Goal: Task Accomplishment & Management: Complete application form

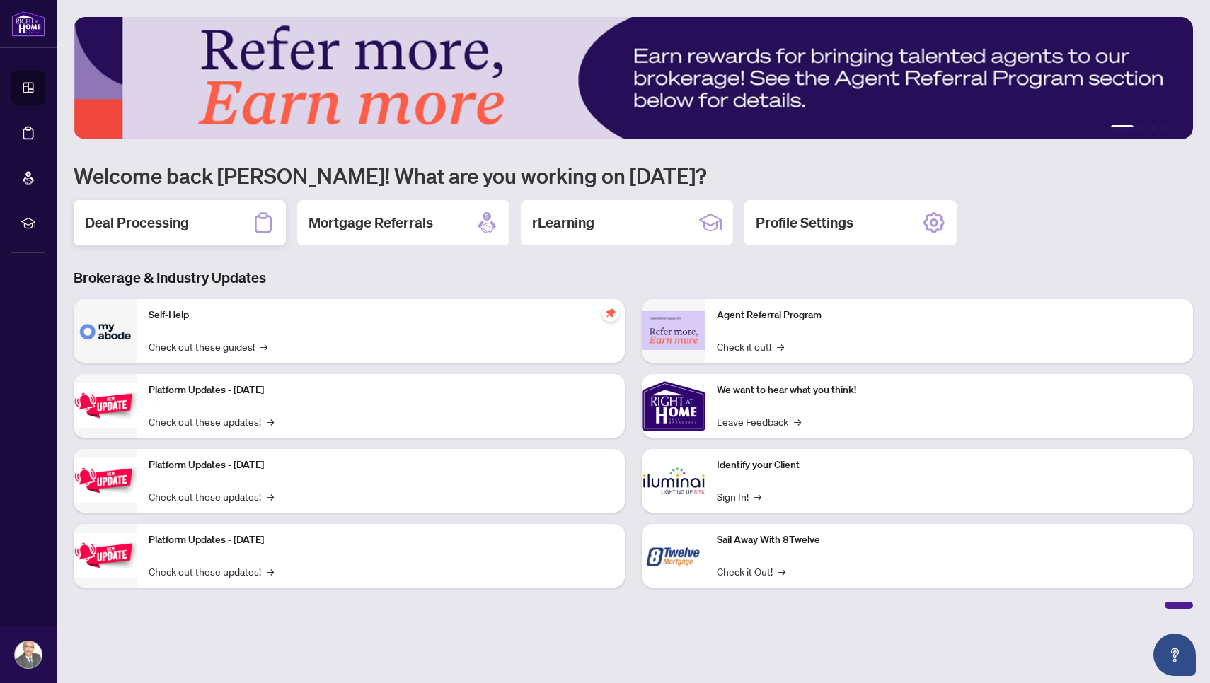
click at [171, 231] on h2 "Deal Processing" at bounding box center [137, 223] width 104 height 20
click at [135, 222] on h2 "Deal Processing" at bounding box center [137, 223] width 104 height 20
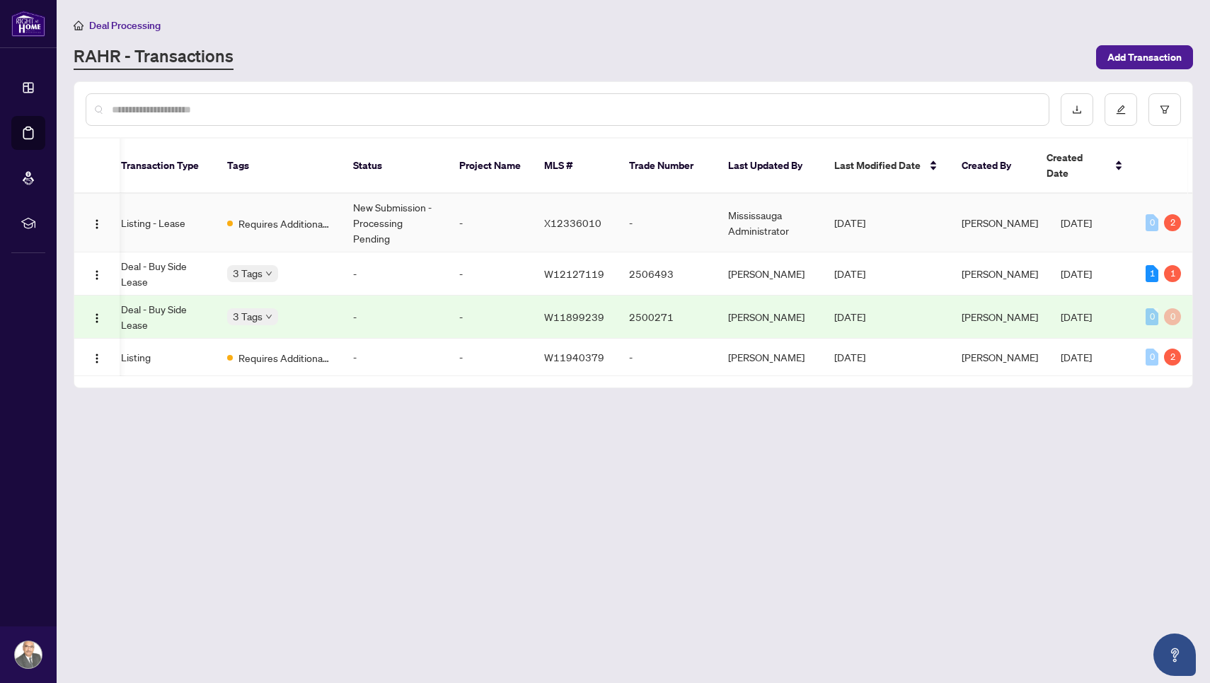
click at [934, 221] on td "Aug/12/2025" at bounding box center [886, 223] width 127 height 59
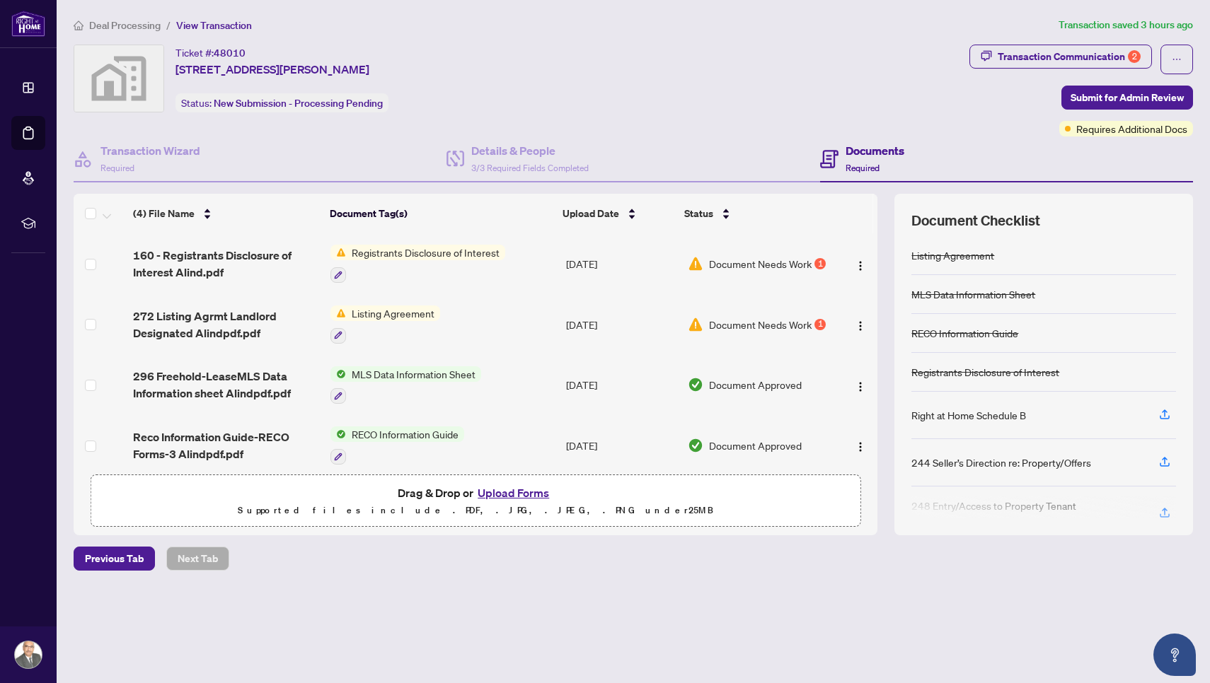
click at [376, 313] on span "Listing Agreement" at bounding box center [393, 314] width 94 height 16
click at [857, 325] on img "button" at bounding box center [860, 325] width 11 height 11
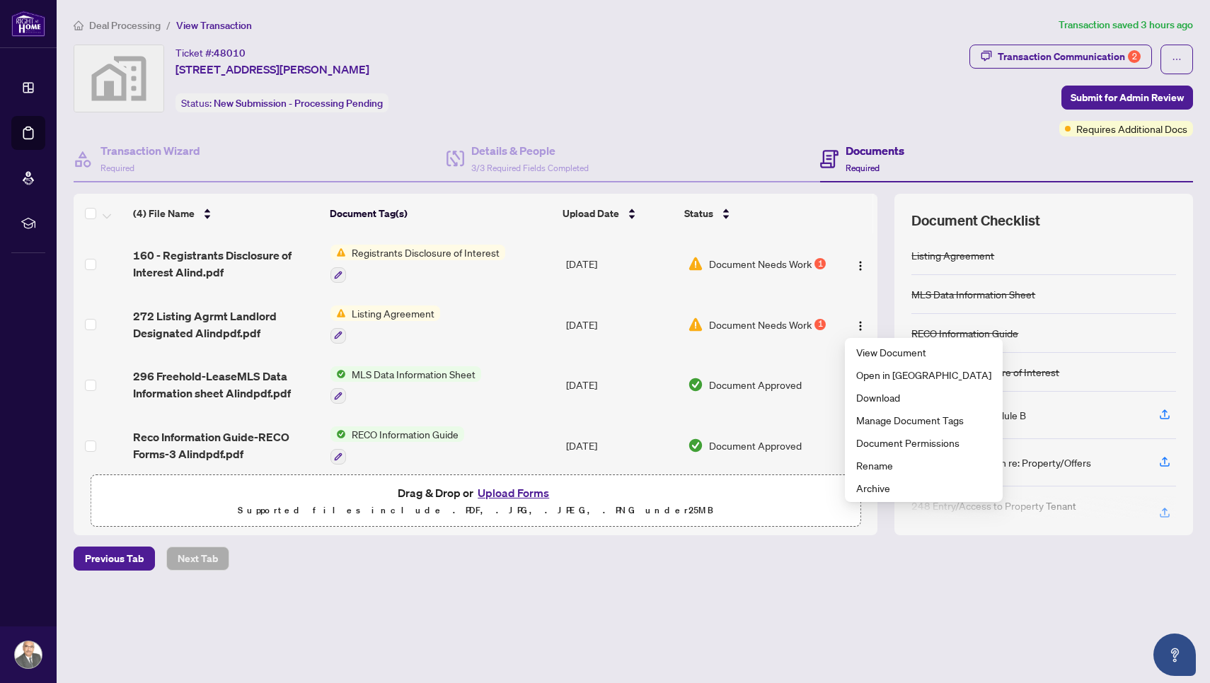
click at [529, 548] on div "Previous Tab Next Tab" at bounding box center [633, 559] width 1119 height 24
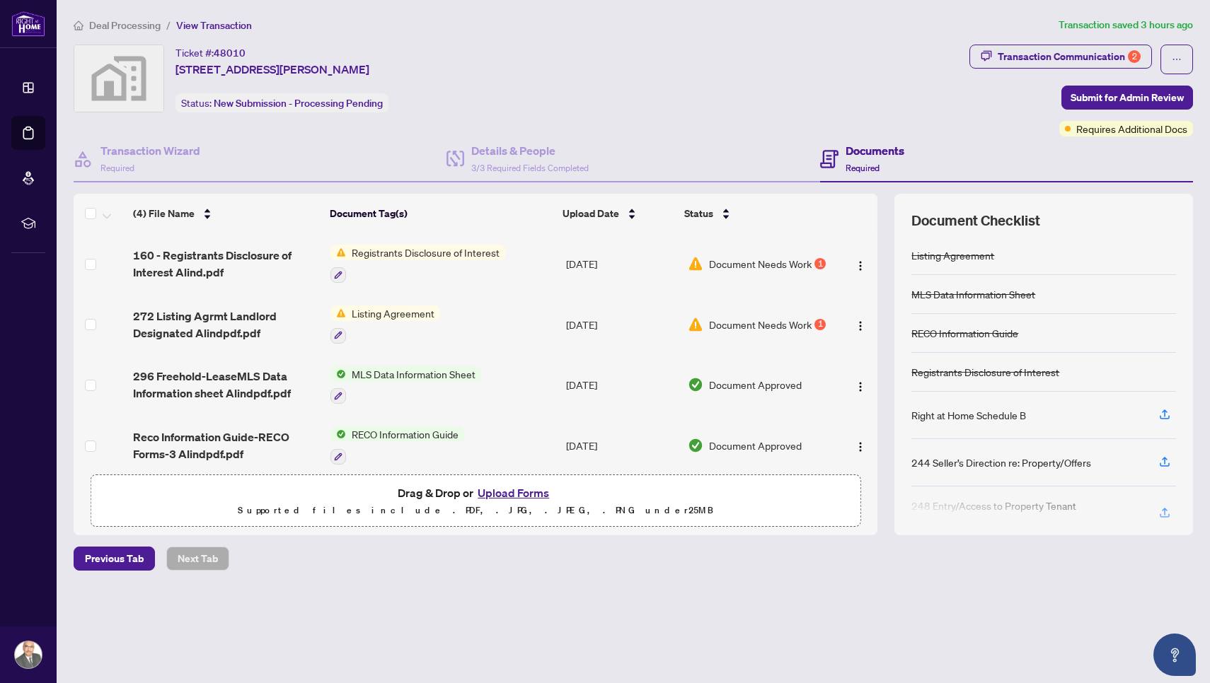
click at [525, 495] on button "Upload Forms" at bounding box center [513, 493] width 80 height 18
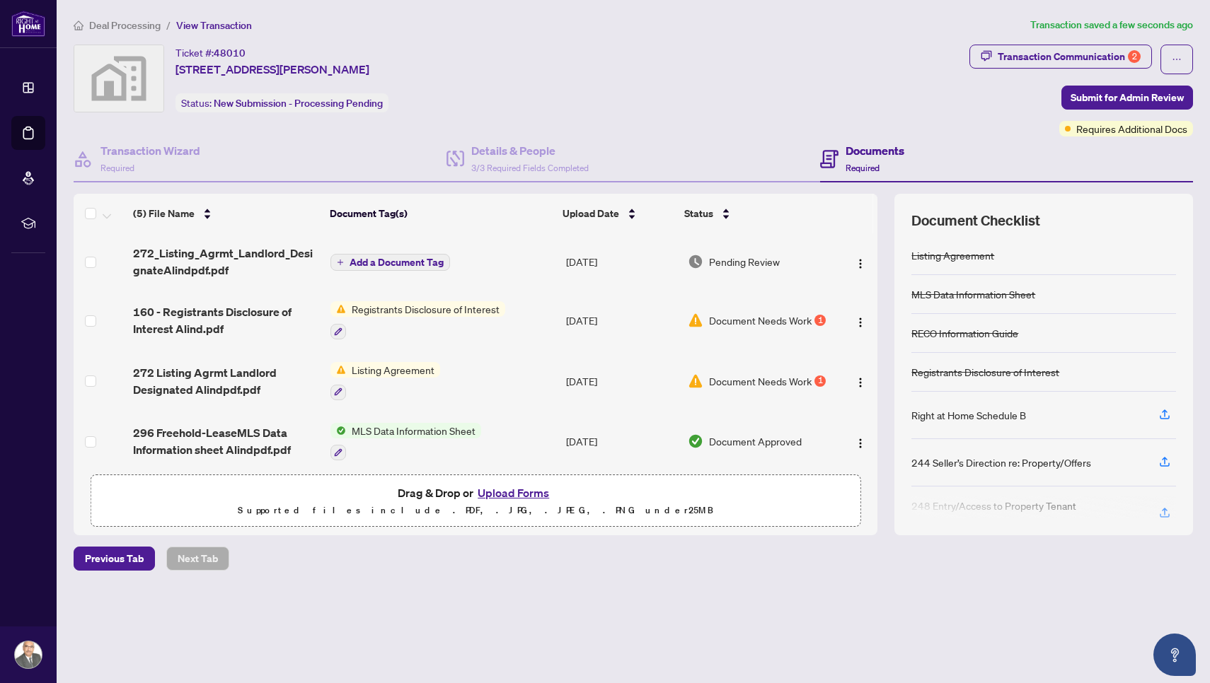
click at [466, 316] on span "Registrants Disclosure of Interest" at bounding box center [425, 309] width 159 height 16
click at [513, 492] on button "Upload Forms" at bounding box center [513, 493] width 80 height 18
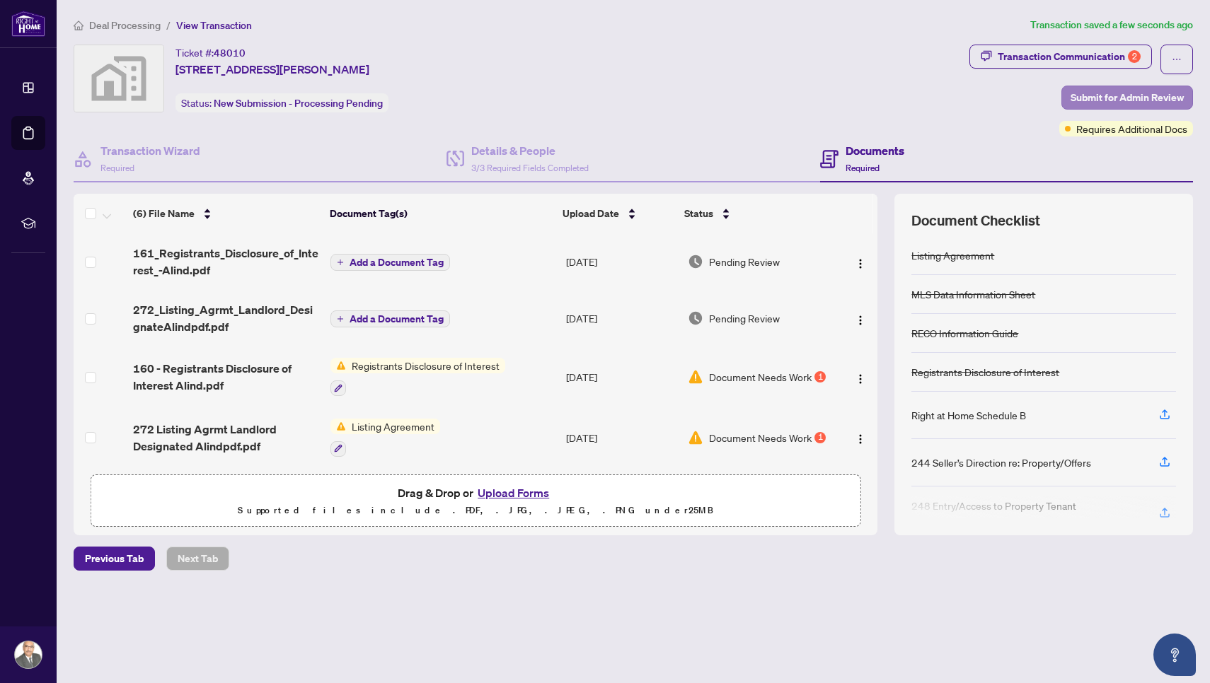
click at [1153, 96] on span "Submit for Admin Review" at bounding box center [1126, 97] width 113 height 23
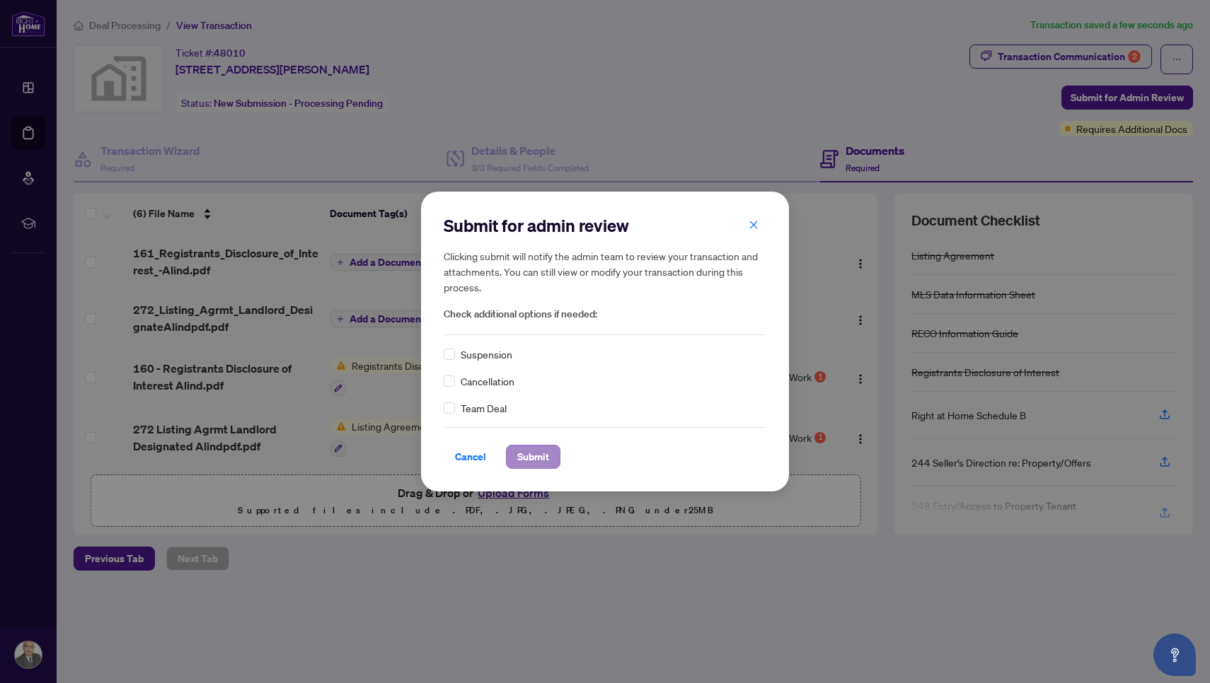
click at [536, 454] on span "Submit" at bounding box center [533, 457] width 32 height 23
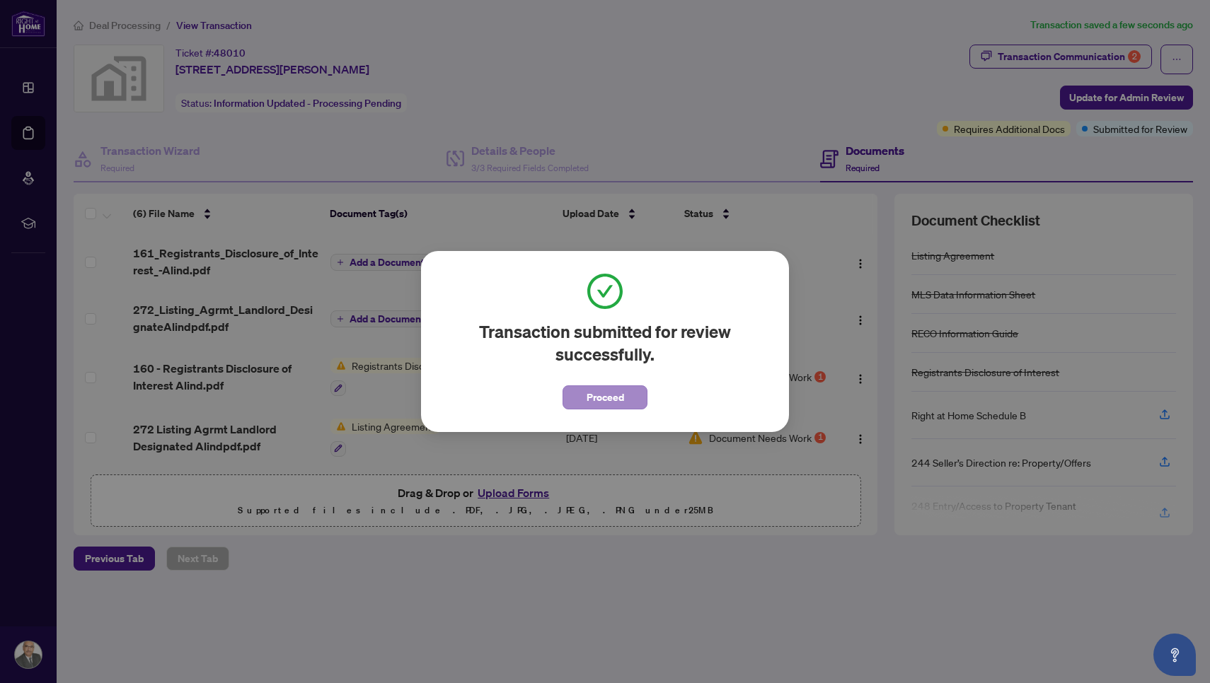
click at [596, 400] on span "Proceed" at bounding box center [605, 397] width 37 height 23
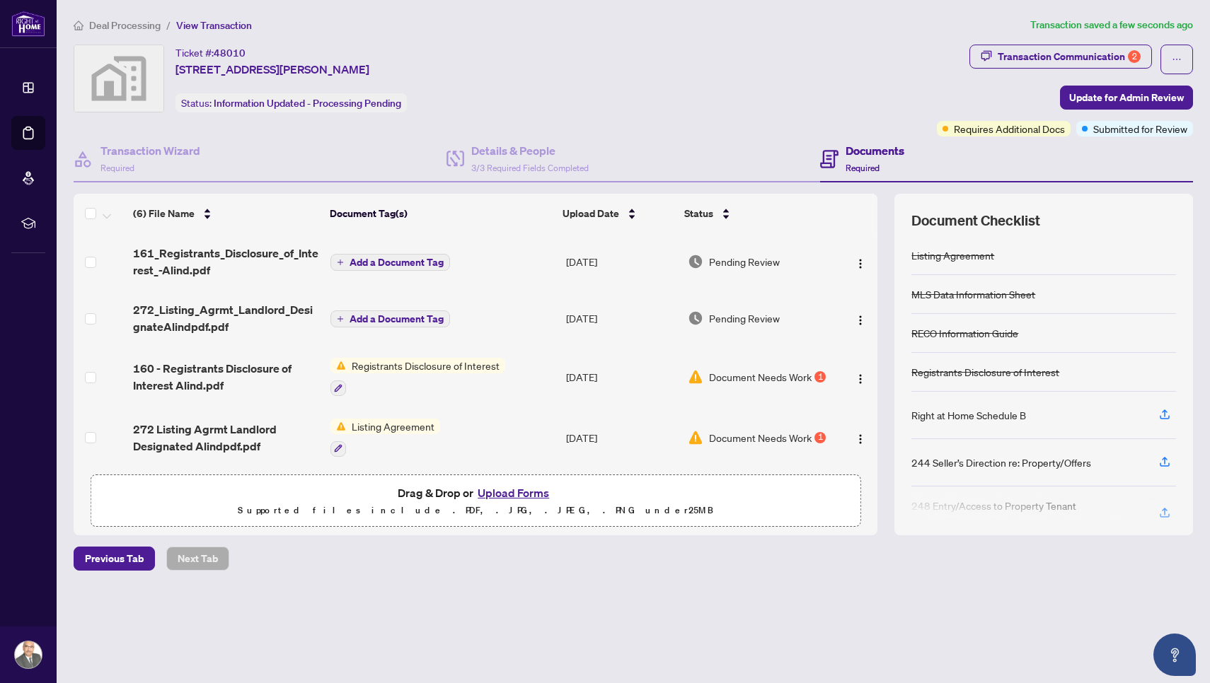
click at [933, 414] on div "Right at Home Schedule B" at bounding box center [968, 416] width 115 height 16
